Goal: Transaction & Acquisition: Book appointment/travel/reservation

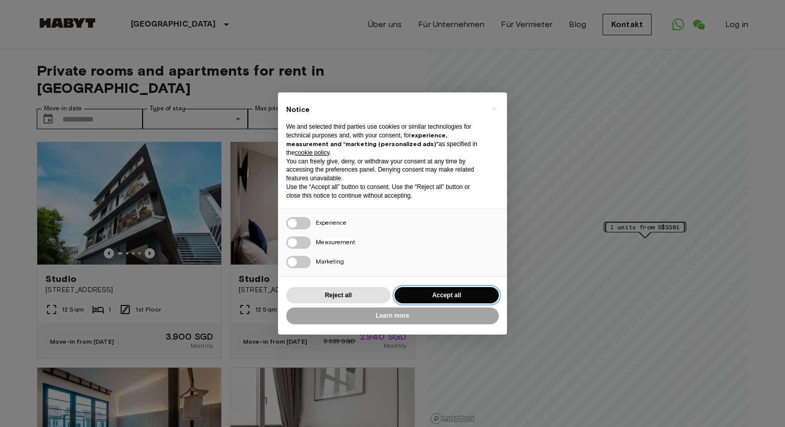
click at [456, 293] on button "Accept all" at bounding box center [447, 295] width 104 height 17
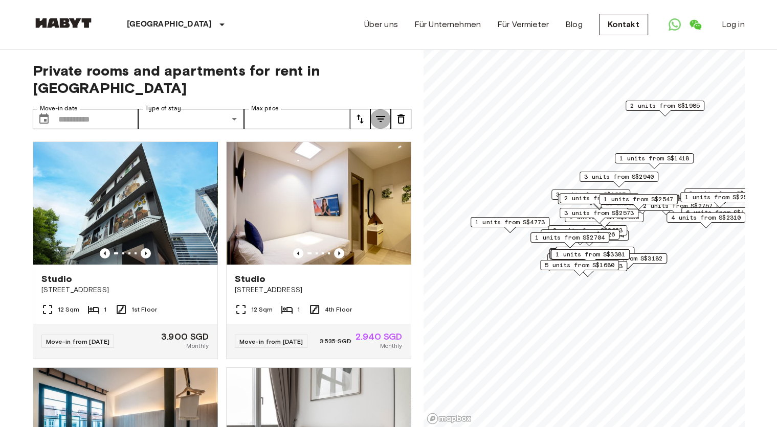
click at [380, 113] on icon "tune" at bounding box center [380, 119] width 12 height 12
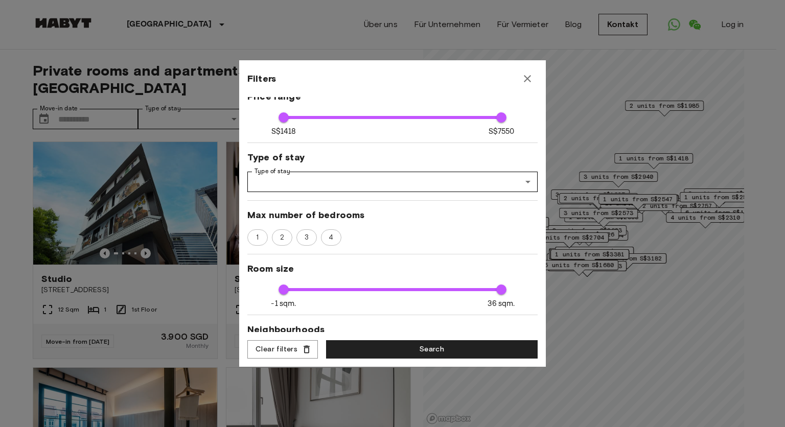
scroll to position [63, 0]
click at [265, 235] on div "1" at bounding box center [257, 239] width 20 height 16
type input "****"
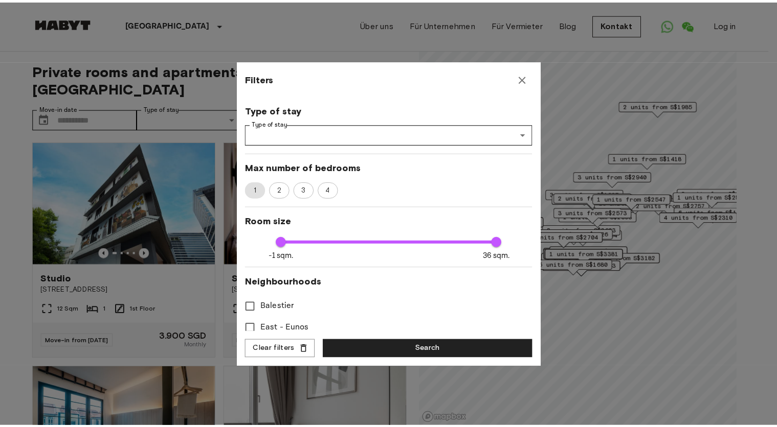
scroll to position [112, 0]
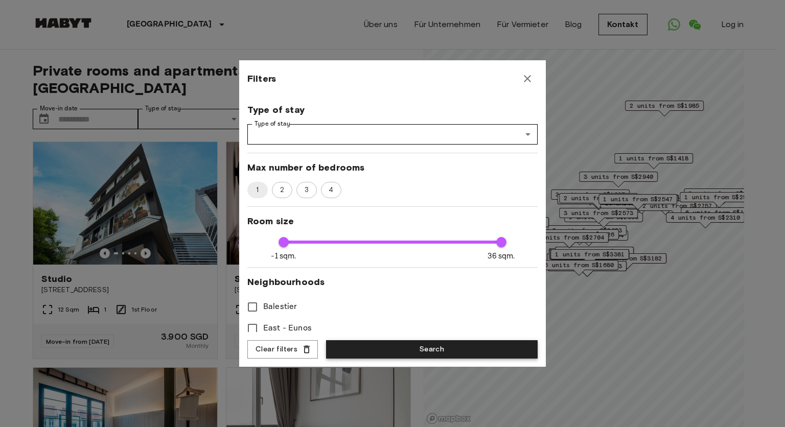
click at [454, 347] on button "Search" at bounding box center [432, 350] width 212 height 19
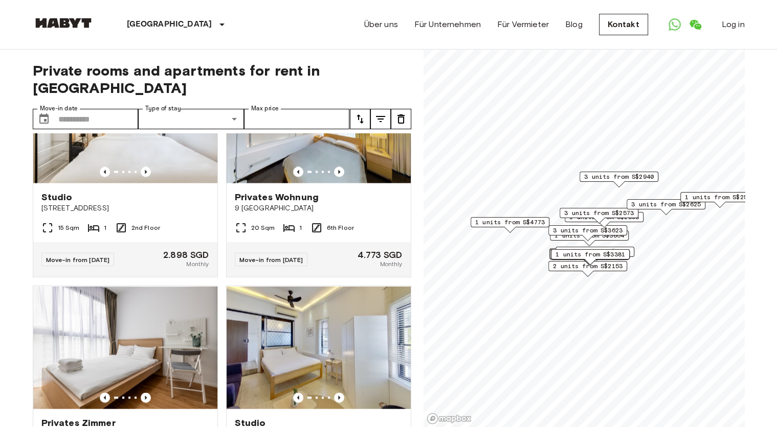
scroll to position [1891, 0]
